Goal: Information Seeking & Learning: Learn about a topic

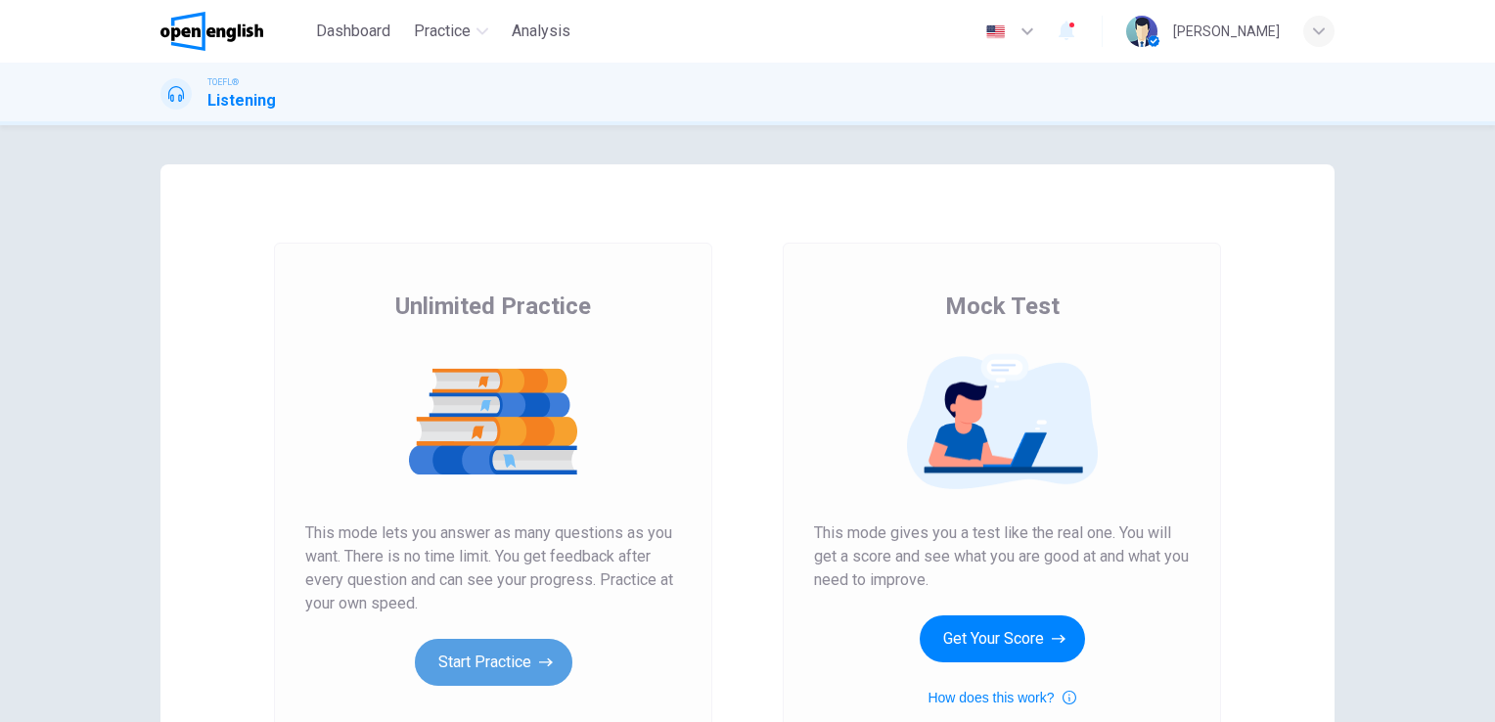
click at [514, 651] on button "Start Practice" at bounding box center [493, 662] width 157 height 47
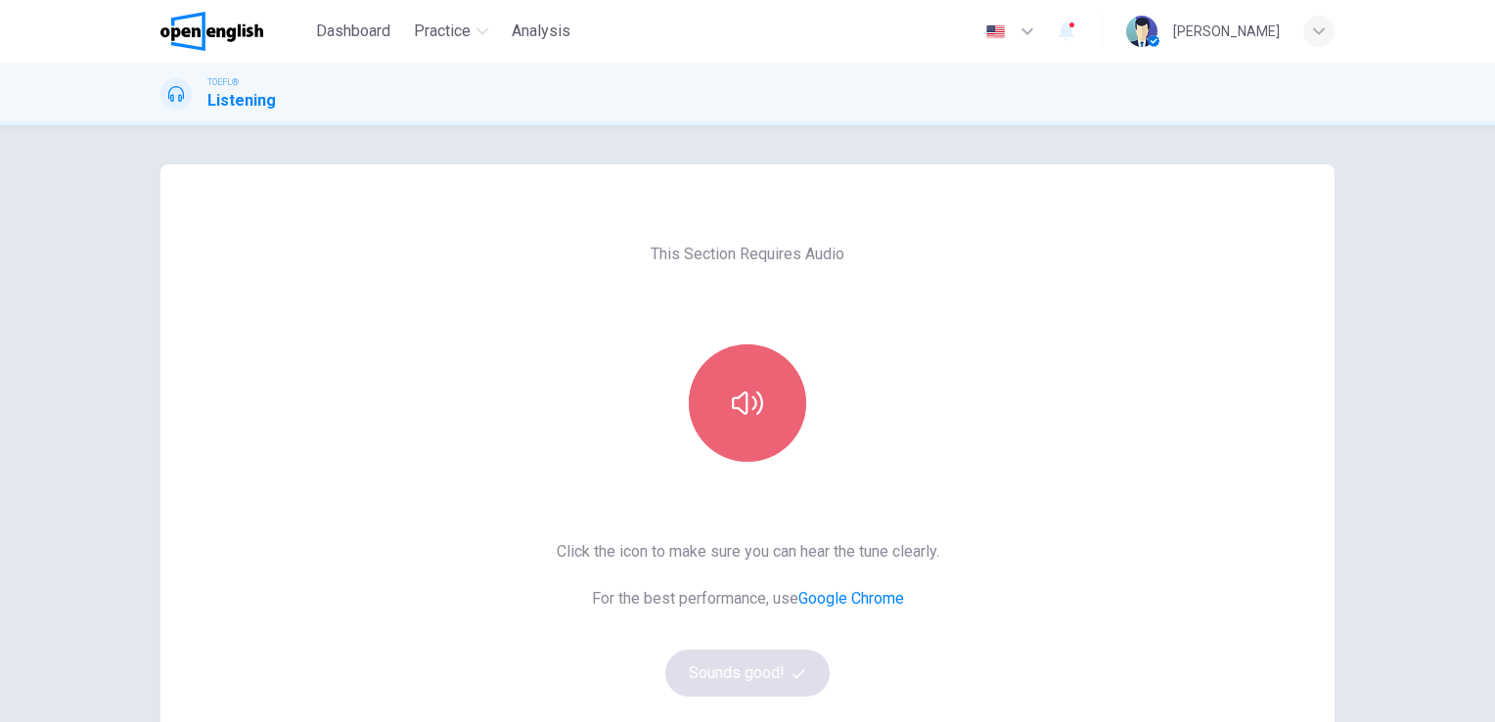
click at [736, 401] on icon "button" at bounding box center [747, 402] width 31 height 31
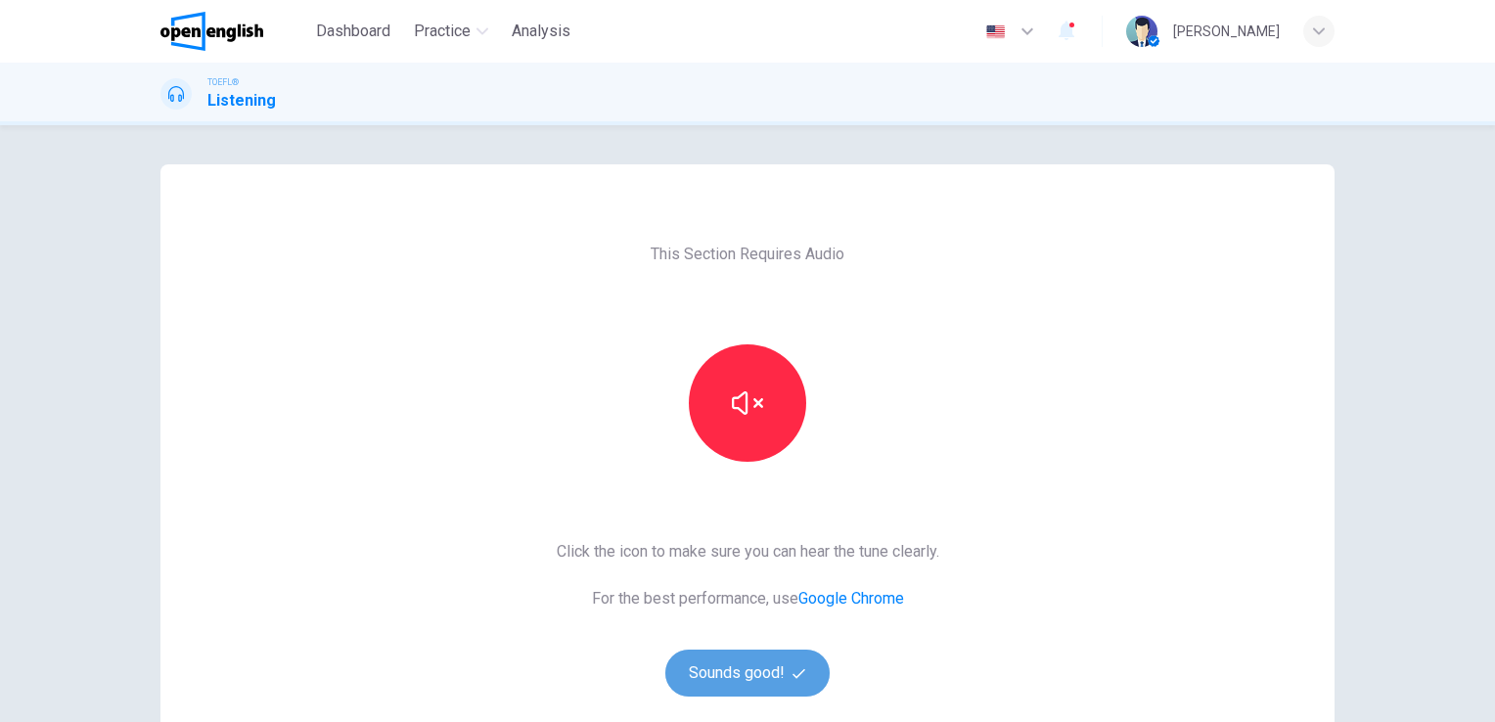
click at [769, 671] on button "Sounds good!" at bounding box center [747, 672] width 164 height 47
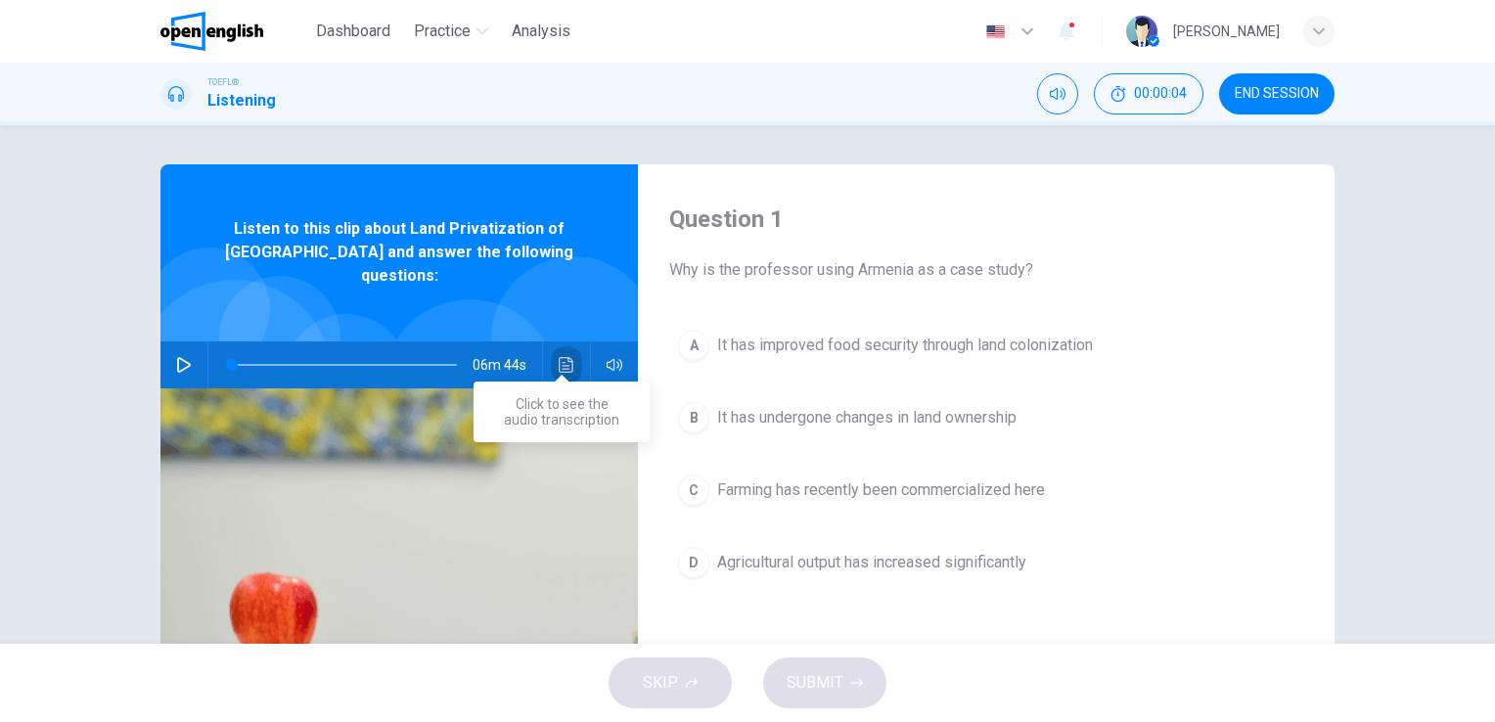
click at [558, 357] on icon "Click to see the audio transcription" at bounding box center [566, 365] width 16 height 16
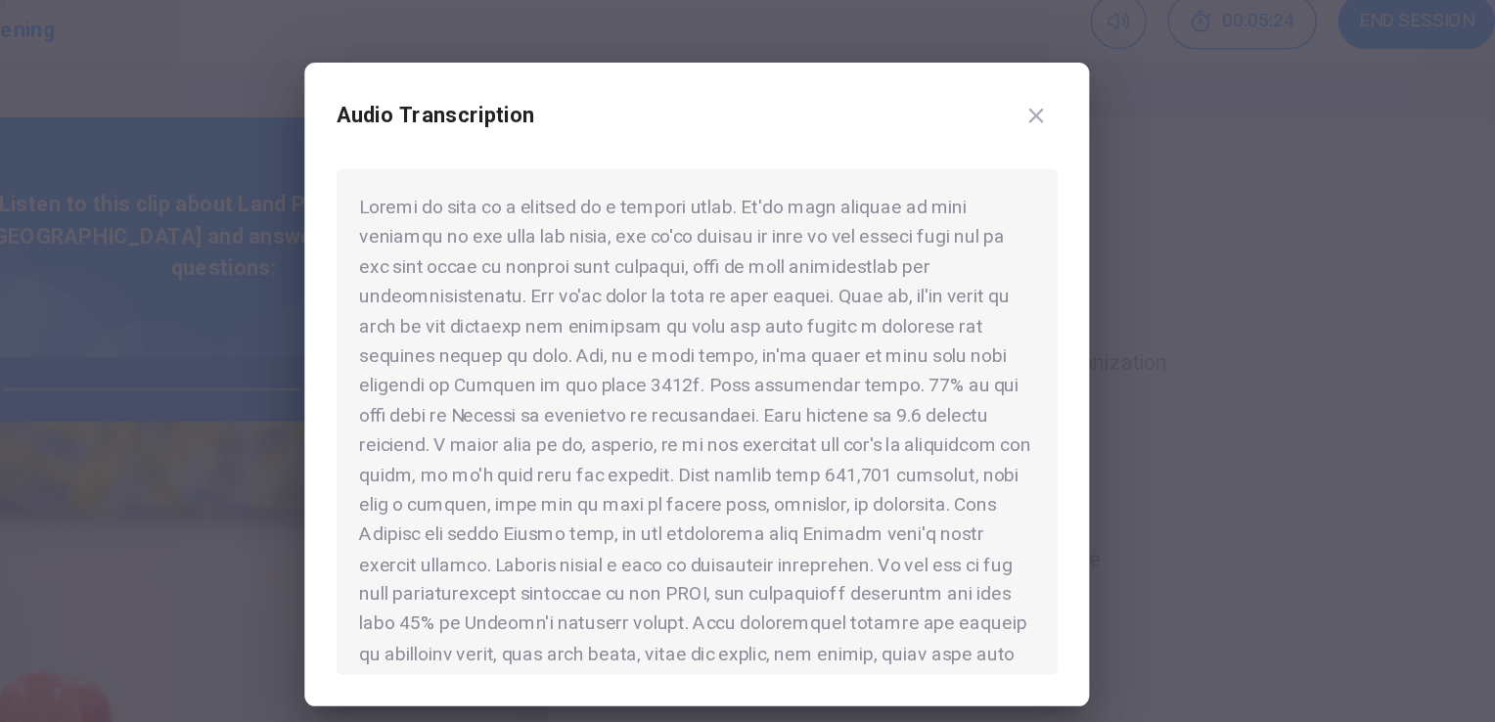
click at [416, 280] on div at bounding box center [747, 361] width 1495 height 722
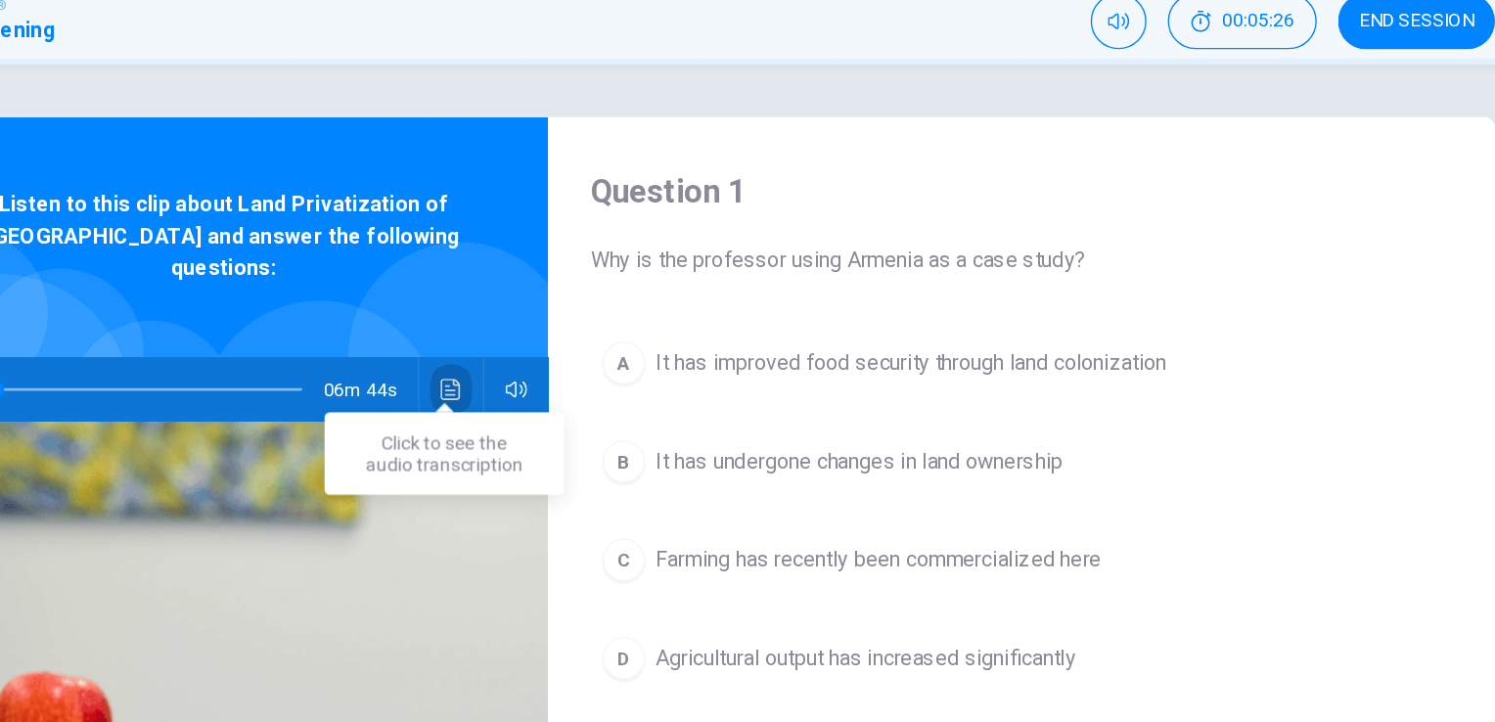
click at [558, 357] on icon "Click to see the audio transcription" at bounding box center [566, 365] width 16 height 16
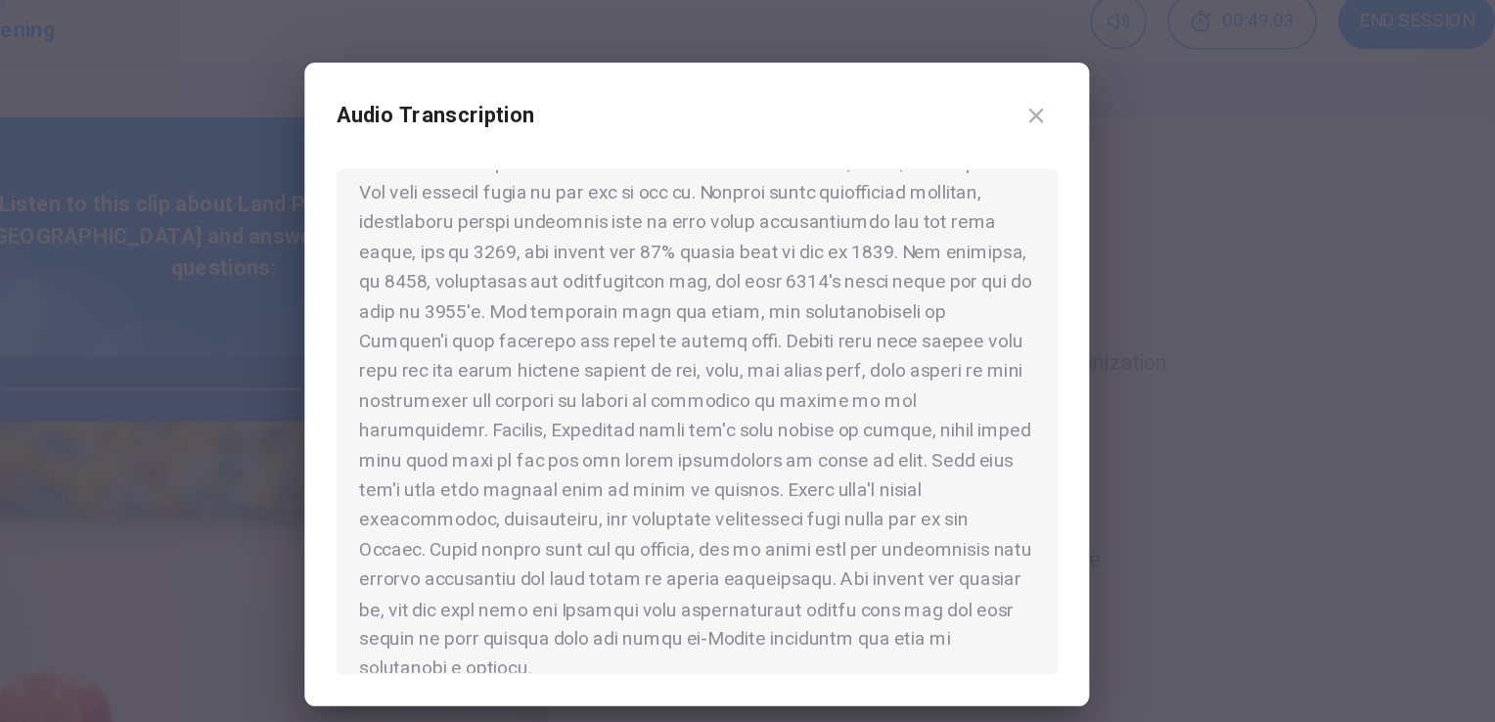
scroll to position [1326, 0]
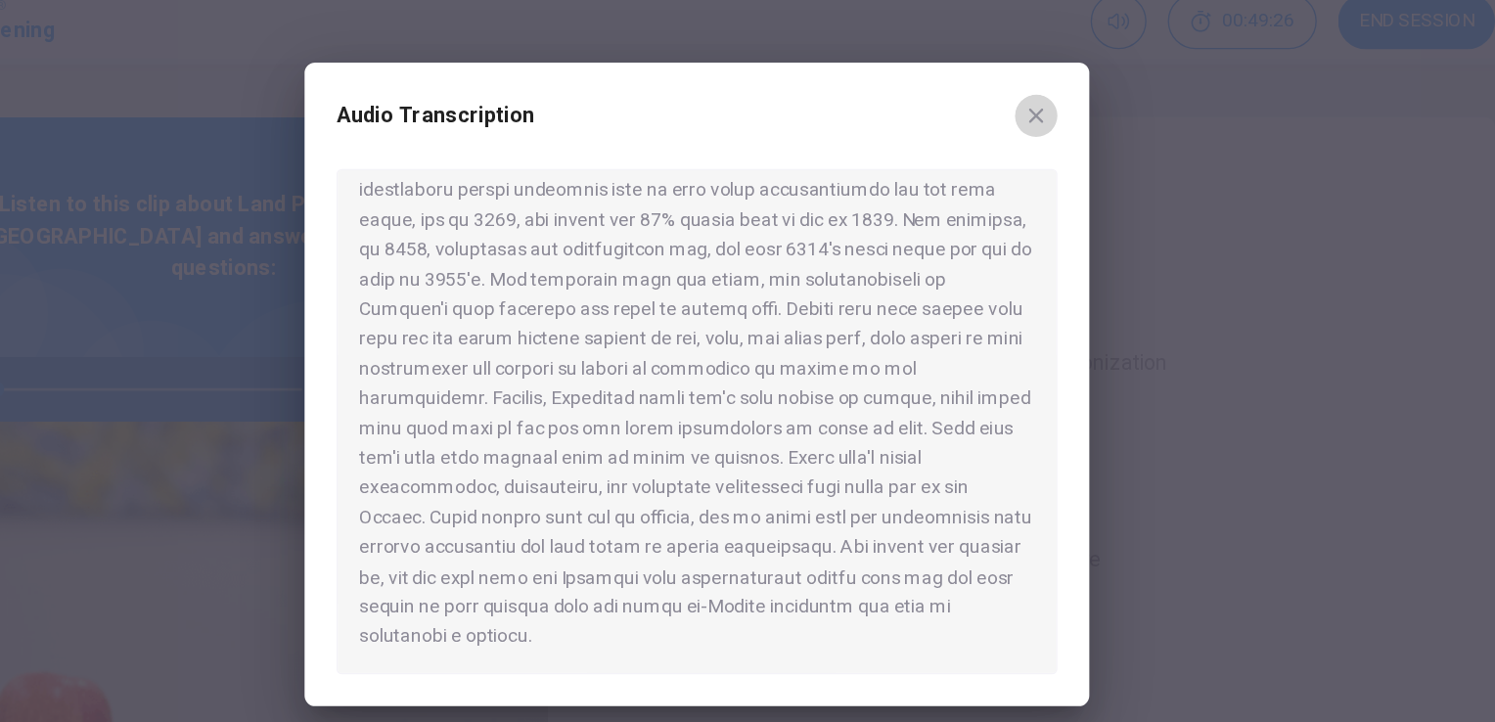
click at [994, 161] on icon "button" at bounding box center [997, 164] width 16 height 16
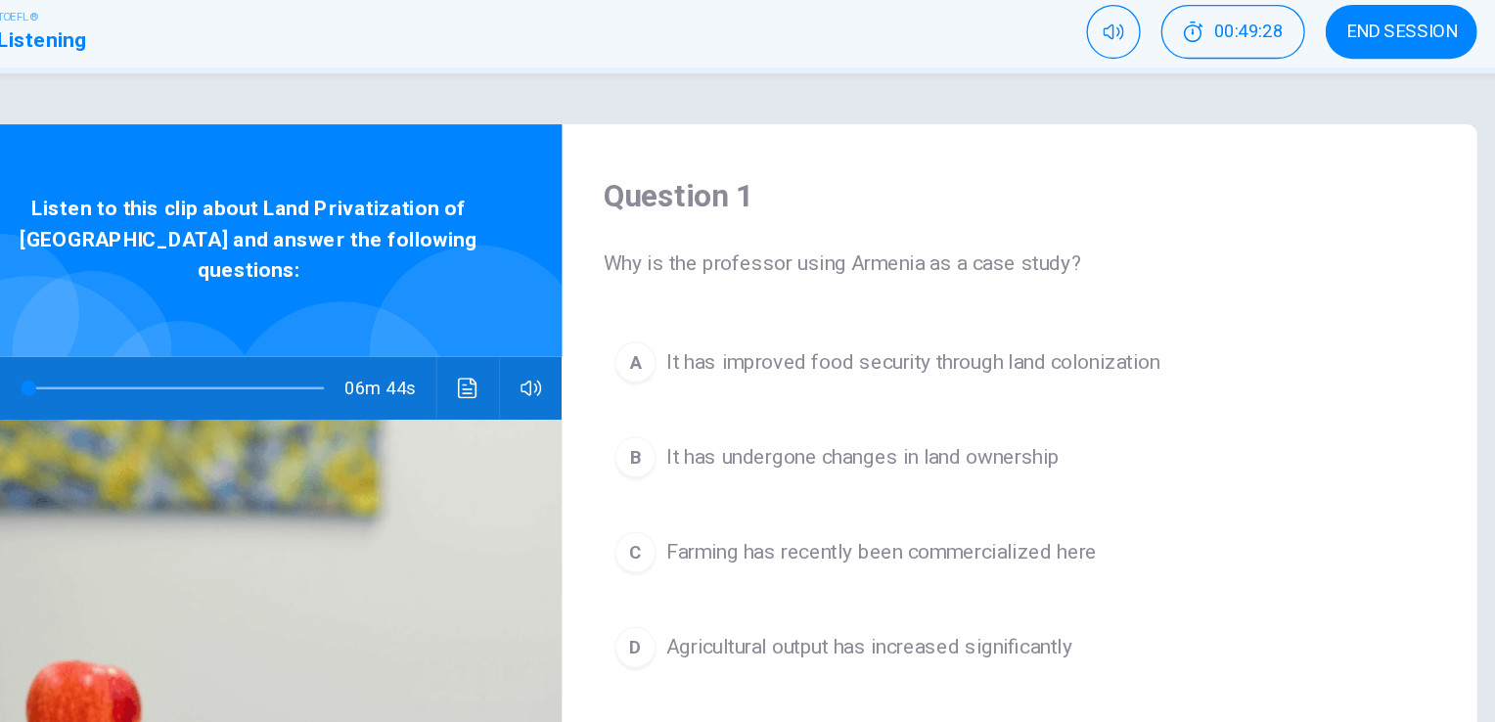
scroll to position [0, 0]
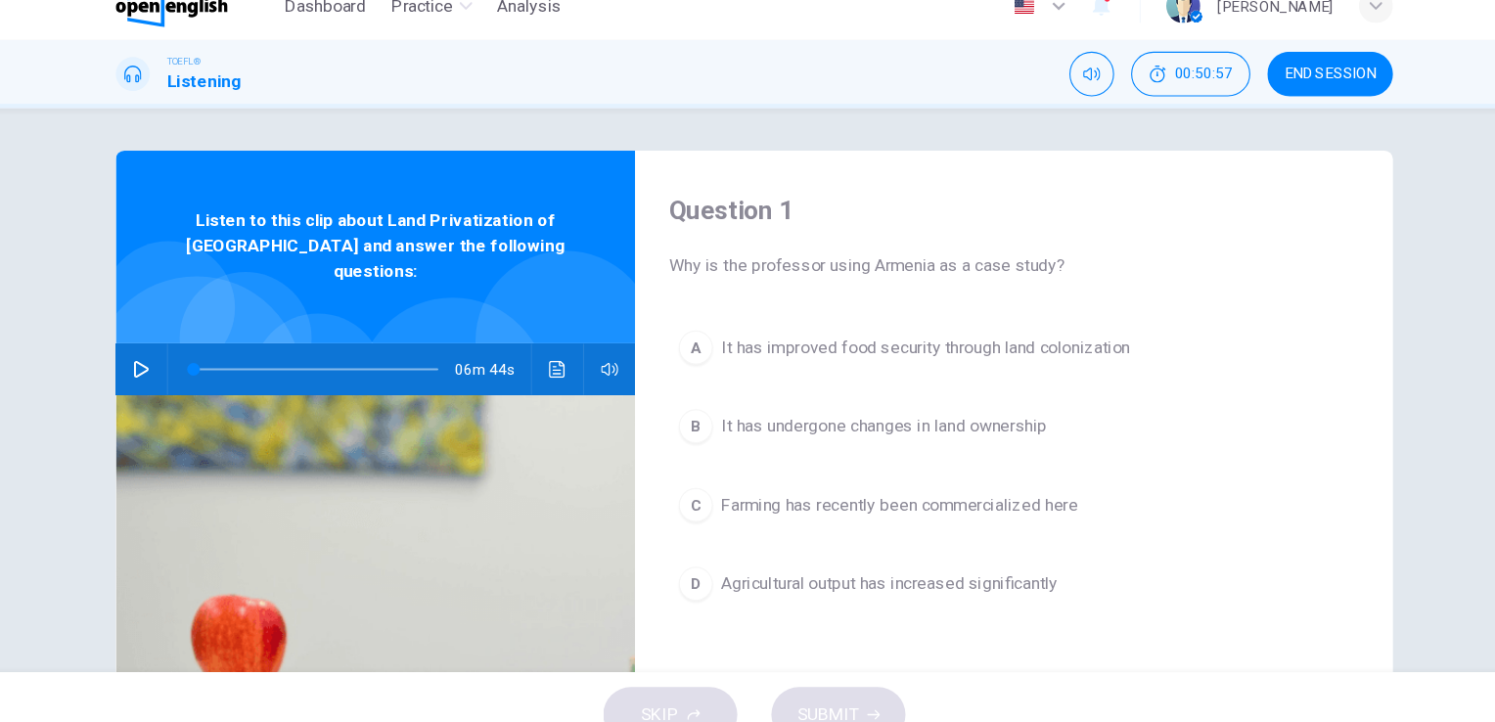
click at [114, 32] on header "Dashboard Practice Analysis English ** ​ [PERSON_NAME]" at bounding box center [747, 31] width 1495 height 63
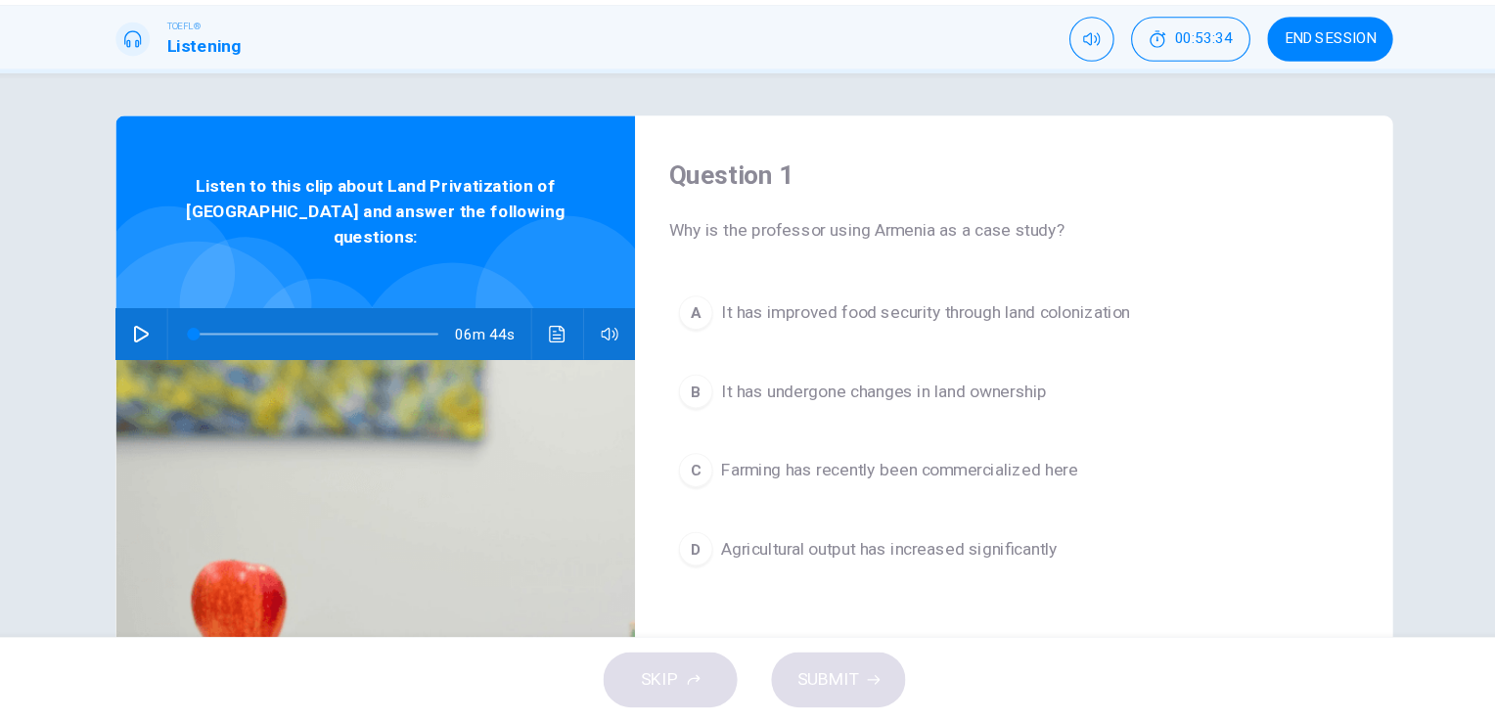
click at [94, 265] on div "Question 1 Why is the professor using Armenia as a case study? A It has improve…" at bounding box center [747, 384] width 1495 height 518
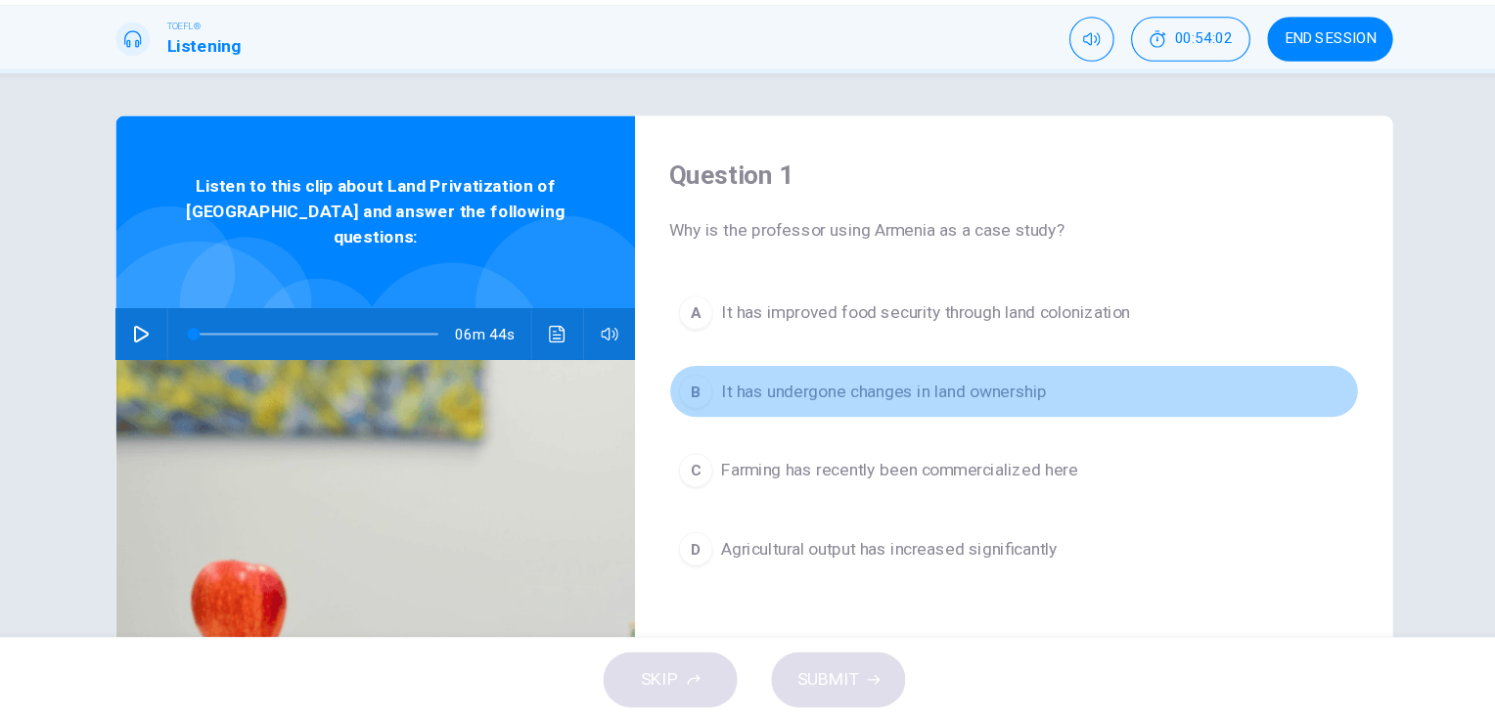
click at [798, 422] on span "It has undergone changes in land ownership" at bounding box center [866, 417] width 299 height 23
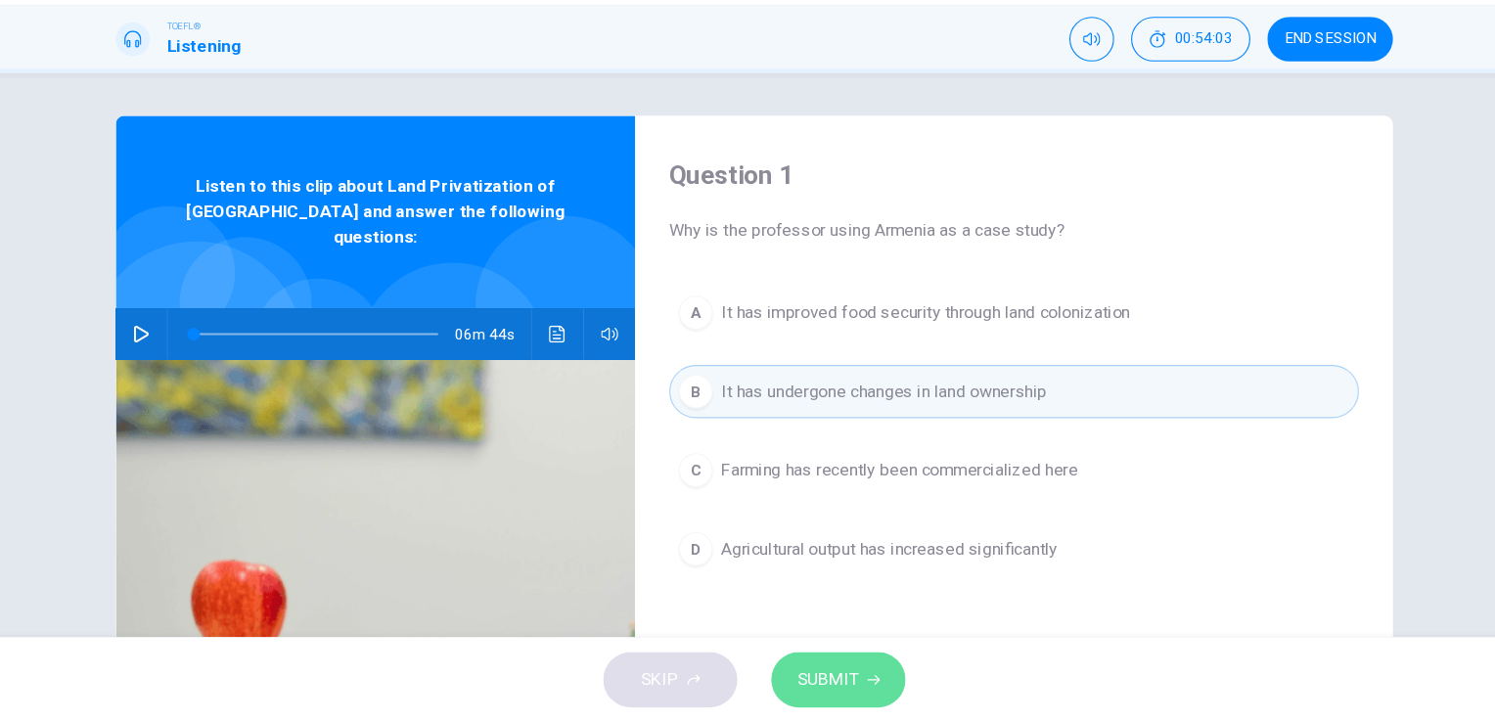
click at [827, 683] on span "SUBMIT" at bounding box center [814, 682] width 57 height 27
click at [829, 682] on span "SUBMIT" at bounding box center [814, 682] width 57 height 27
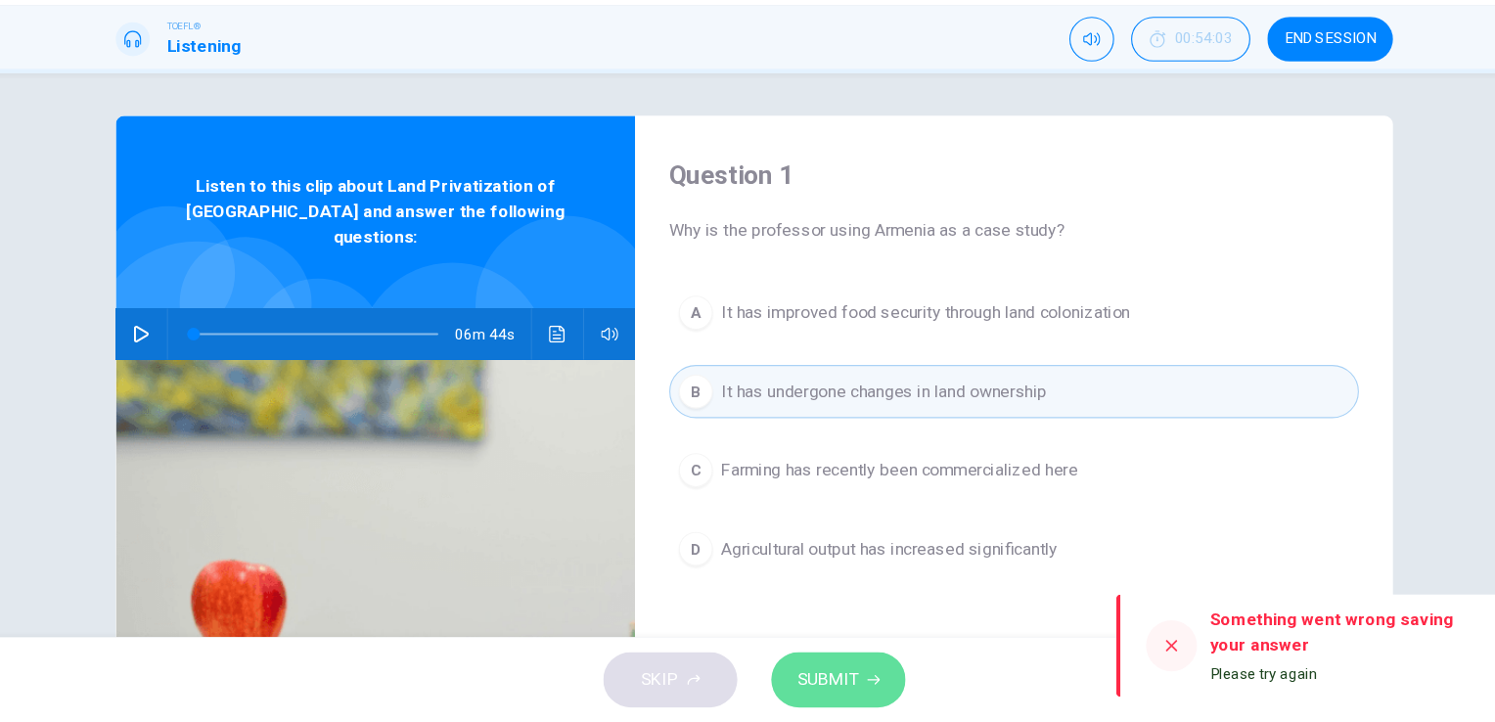
click at [829, 682] on span "SUBMIT" at bounding box center [814, 682] width 57 height 27
click at [1136, 653] on icon at bounding box center [1131, 652] width 16 height 16
click at [1125, 653] on icon at bounding box center [1131, 652] width 16 height 16
drag, startPoint x: 1125, startPoint y: 653, endPoint x: 1220, endPoint y: 648, distance: 95.0
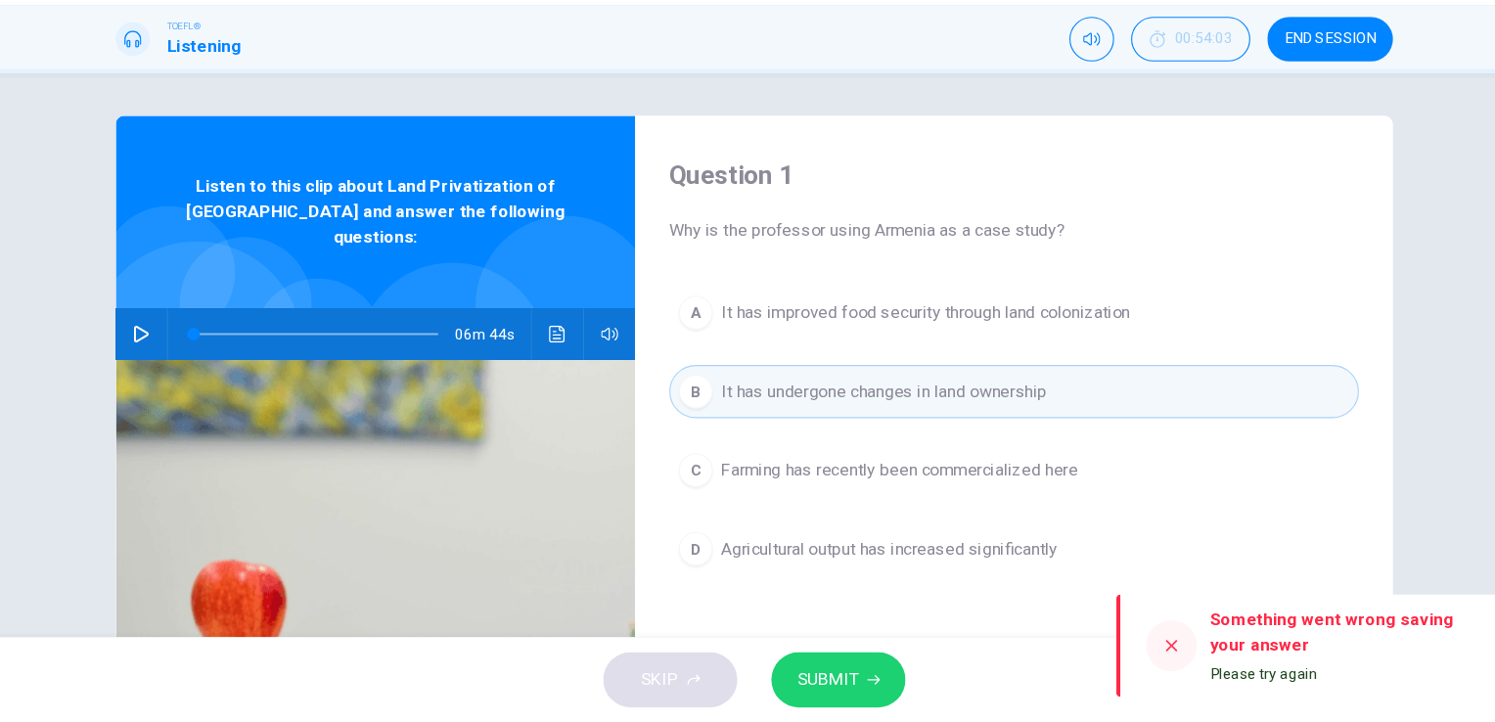
click at [1220, 648] on div "Something went wrong saving your answer Please try again" at bounding box center [1275, 651] width 391 height 94
click at [1220, 648] on div "Something went wrong saving your answer" at bounding box center [1287, 639] width 243 height 47
drag, startPoint x: 1220, startPoint y: 648, endPoint x: 901, endPoint y: 368, distance: 424.8
click at [901, 368] on div "Dashboard Practice Analysis English ** ​ [PERSON_NAME] TOEFL® Listening 00:54:0…" at bounding box center [747, 361] width 1495 height 722
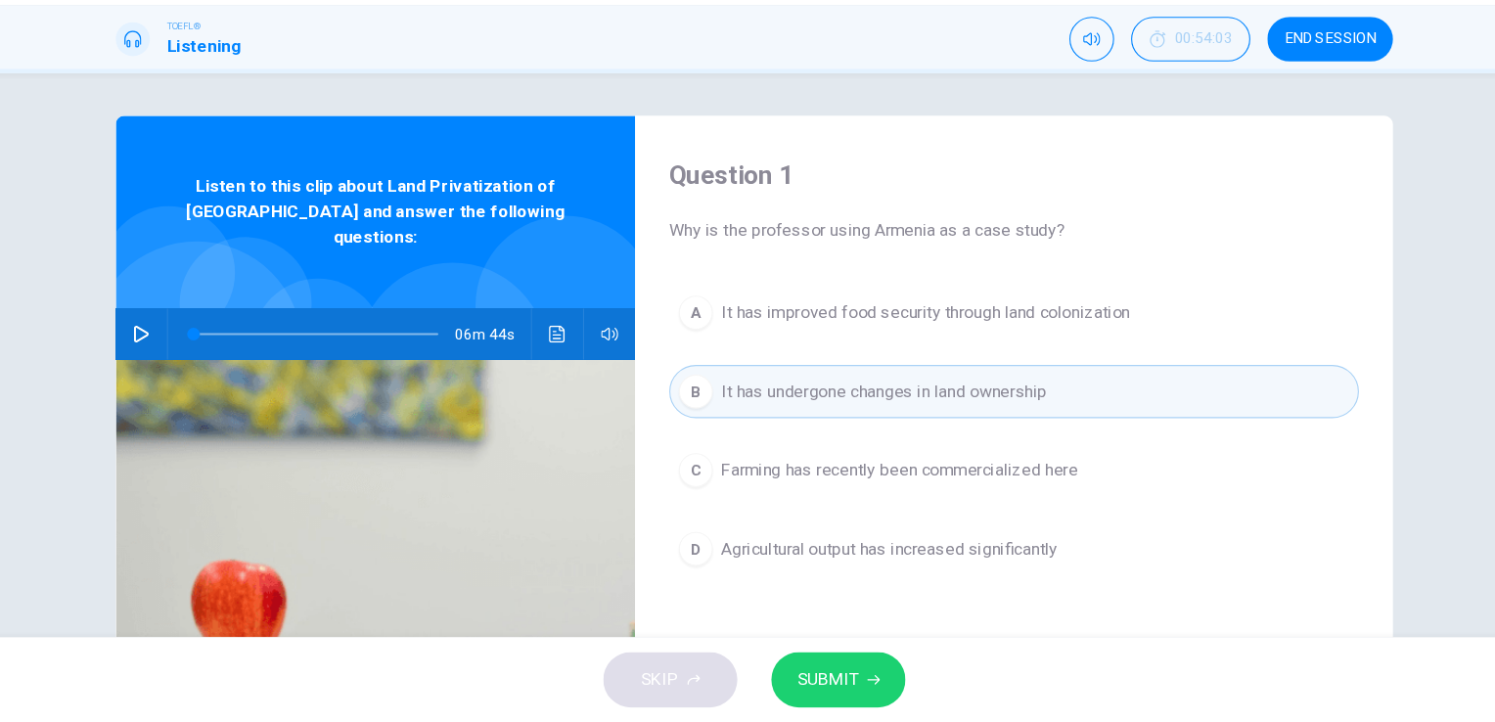
click at [892, 488] on span "Farming has recently been commercialized here" at bounding box center [881, 489] width 328 height 23
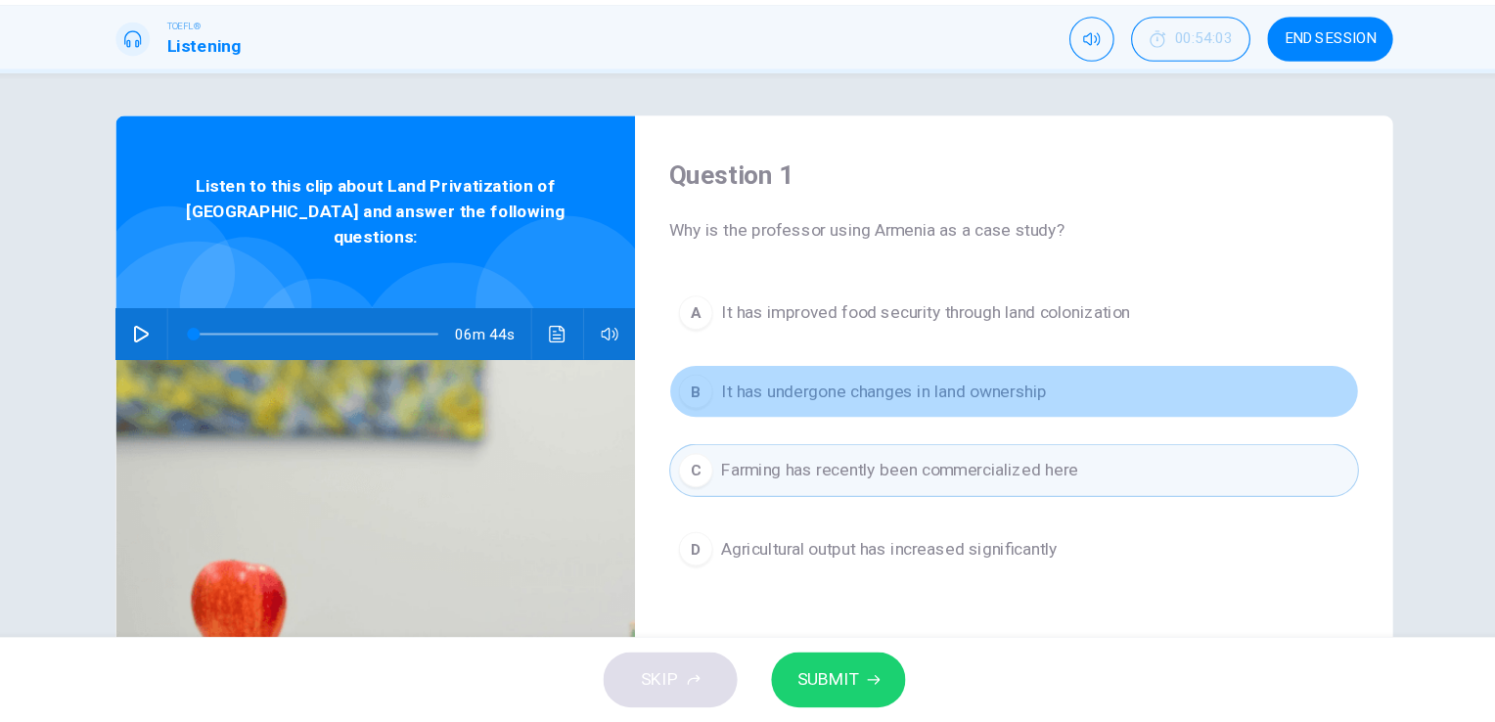
click at [862, 406] on span "It has undergone changes in land ownership" at bounding box center [866, 417] width 299 height 23
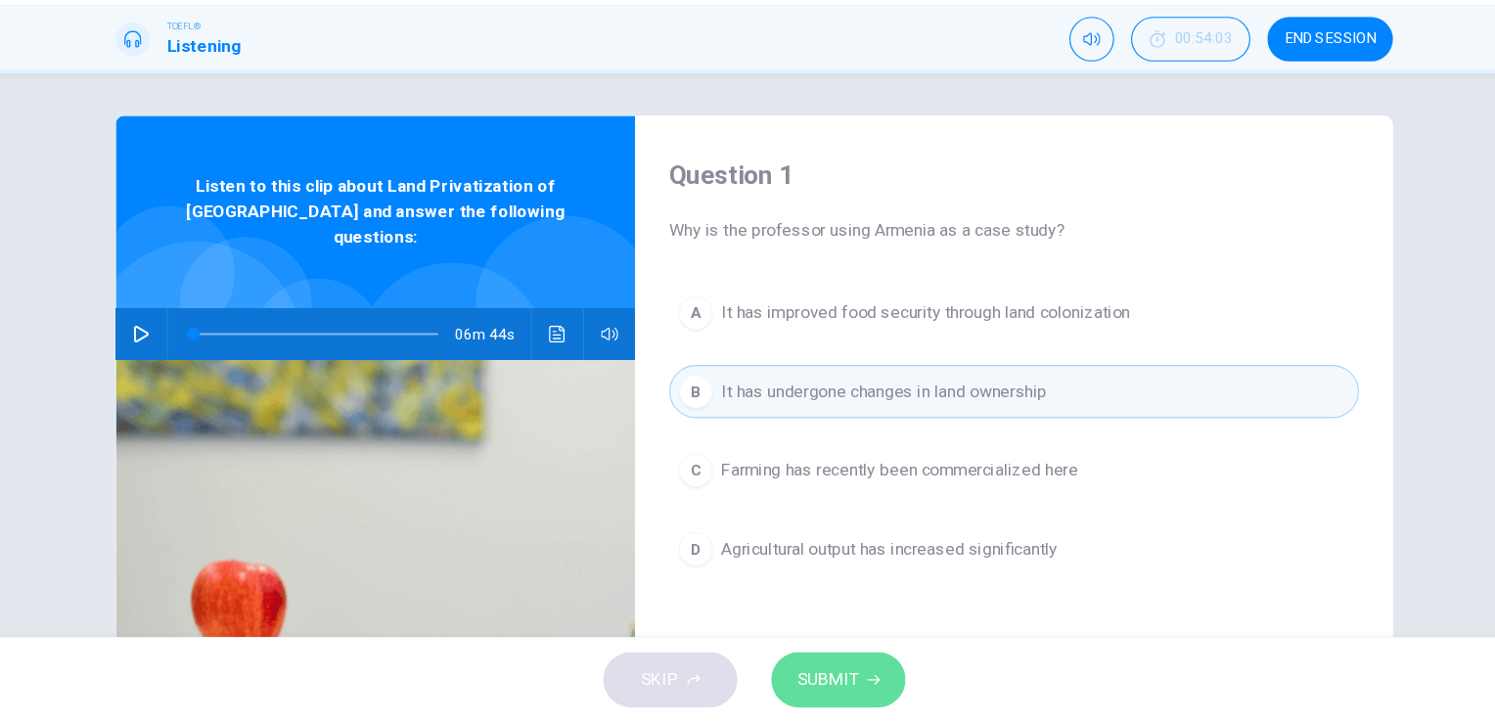
click at [827, 684] on span "SUBMIT" at bounding box center [814, 682] width 57 height 27
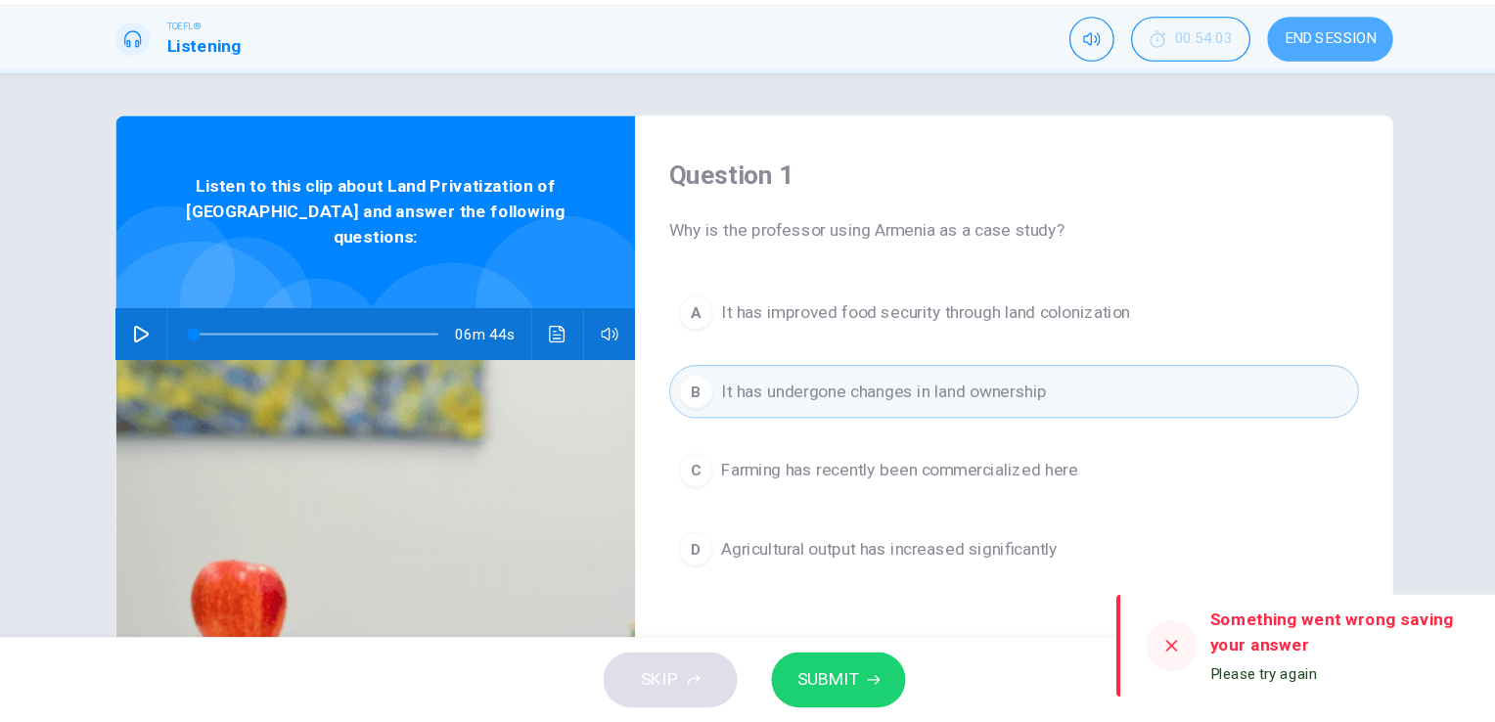
click at [1286, 94] on span "END SESSION" at bounding box center [1276, 94] width 84 height 16
